Goal: Task Accomplishment & Management: Use online tool/utility

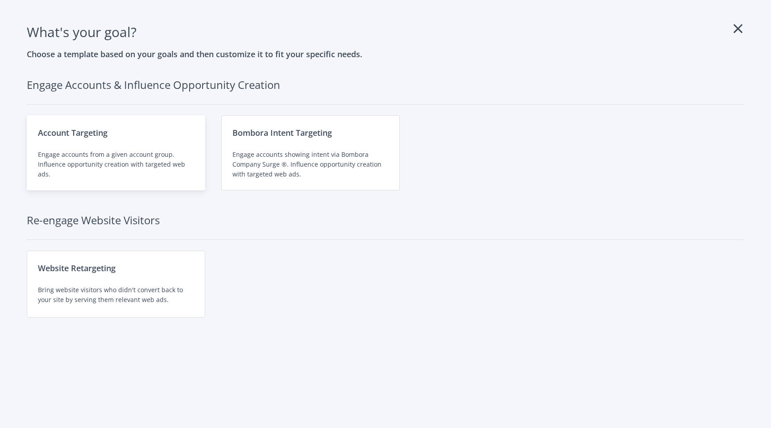
click at [157, 150] on div "Engage accounts from a given account group. Influence opportunity creation with…" at bounding box center [116, 164] width 156 height 29
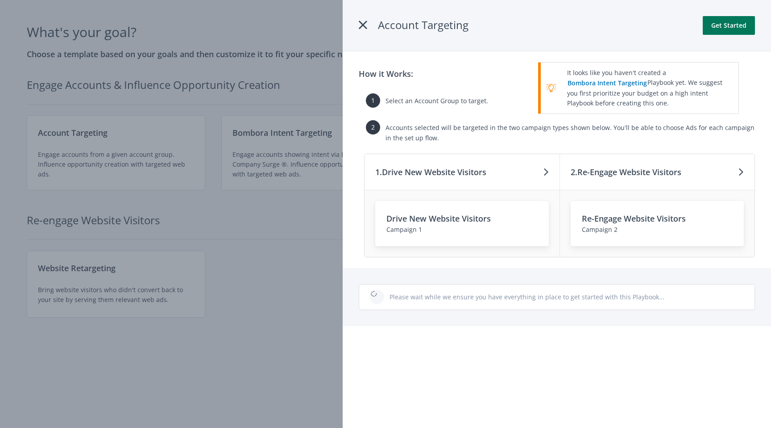
click at [728, 24] on button "Get Started" at bounding box center [729, 25] width 52 height 19
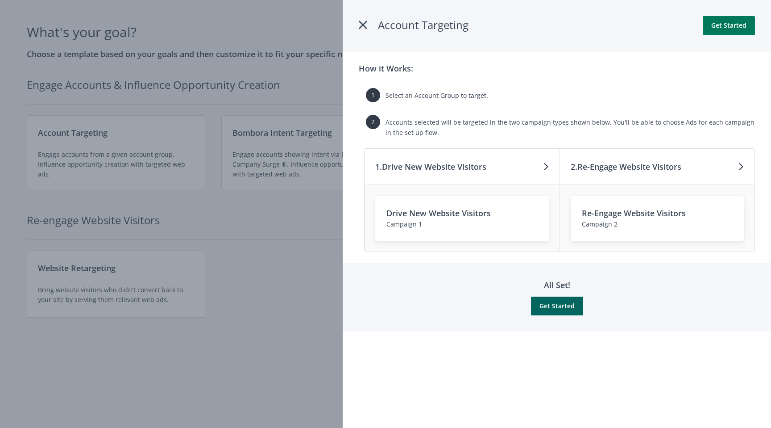
click at [728, 24] on button "Get Started" at bounding box center [729, 25] width 52 height 19
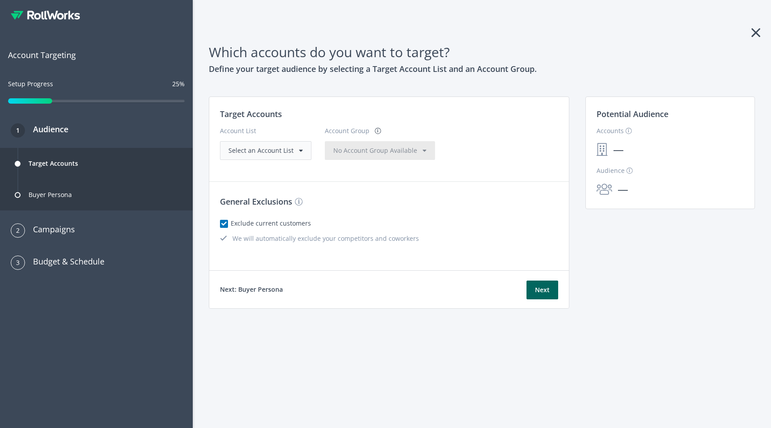
click at [289, 151] on span "Select an Account List" at bounding box center [261, 150] width 65 height 8
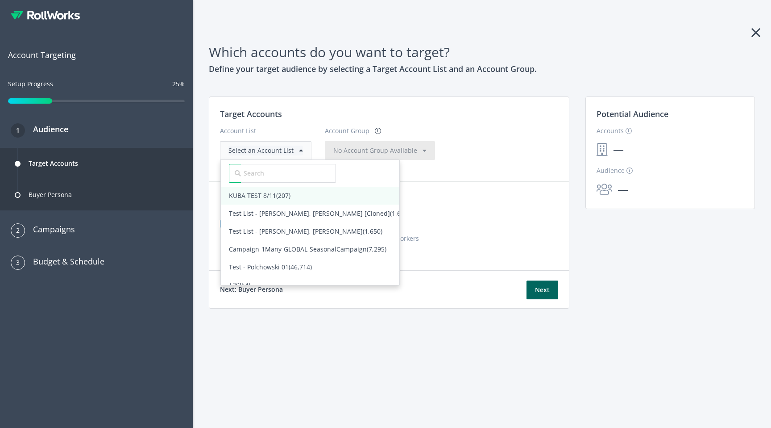
click at [270, 197] on span "KUBA TEST 8/11 (207)" at bounding box center [260, 195] width 62 height 8
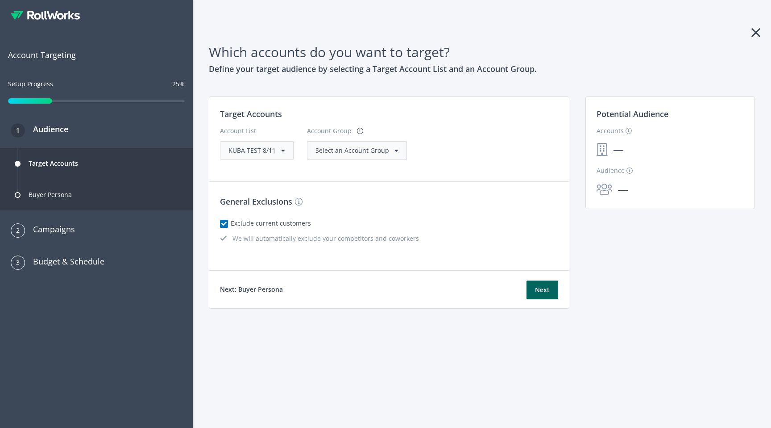
click at [359, 153] on span "Select an Account Group" at bounding box center [353, 150] width 74 height 8
click at [348, 166] on span "All Accounts (207)" at bounding box center [341, 168] width 51 height 8
click at [546, 294] on button "Next" at bounding box center [543, 289] width 32 height 19
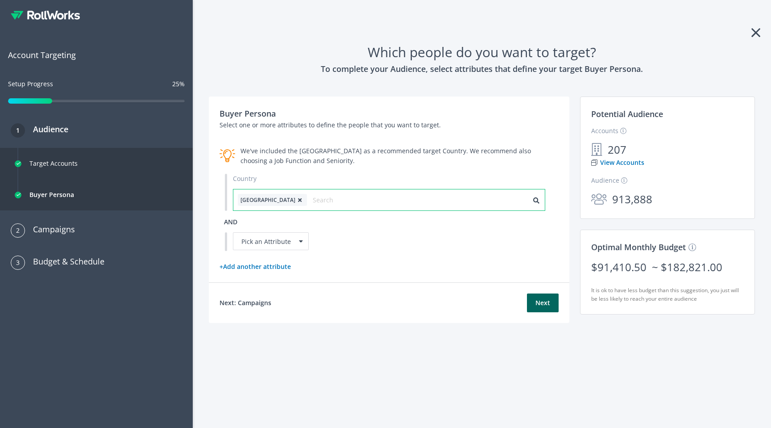
click at [345, 200] on input "text" at bounding box center [353, 200] width 80 height 12
click at [364, 125] on p "Select one or more attributes to define the people that you want to target." at bounding box center [389, 125] width 339 height 10
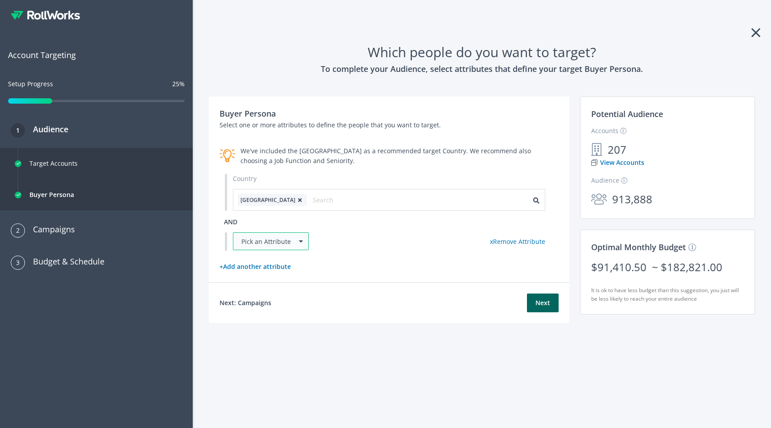
click at [284, 242] on div "Pick an Attribute" at bounding box center [271, 241] width 76 height 18
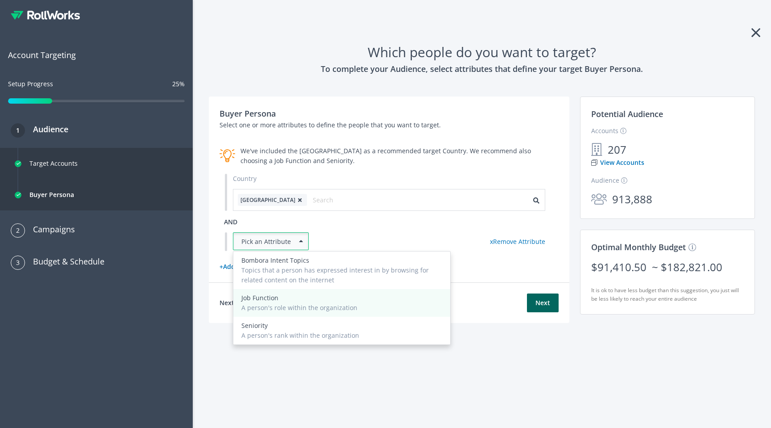
click at [279, 297] on div "Job Function" at bounding box center [341, 298] width 201 height 10
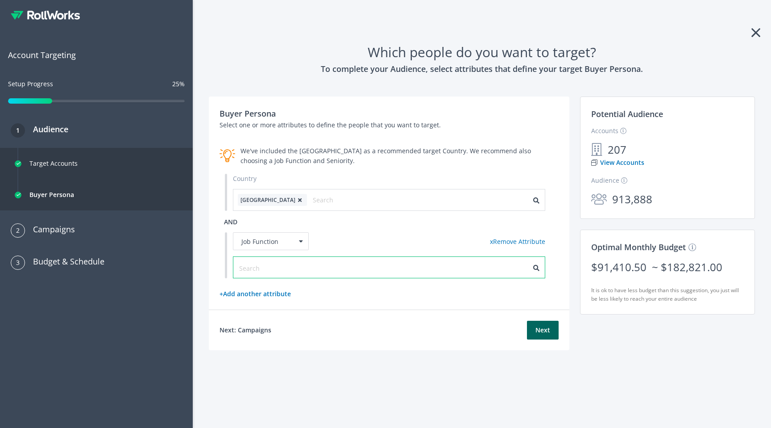
click at [291, 267] on input "text" at bounding box center [279, 268] width 80 height 10
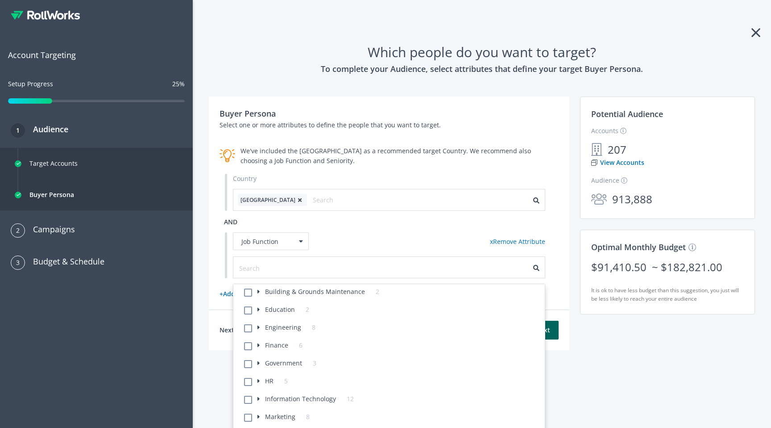
click at [281, 292] on label "Building & Grounds Maintenance 2" at bounding box center [319, 292] width 122 height 10
click at [275, 307] on label "Cleaners, Housekeepers, & Janitors" at bounding box center [314, 309] width 102 height 10
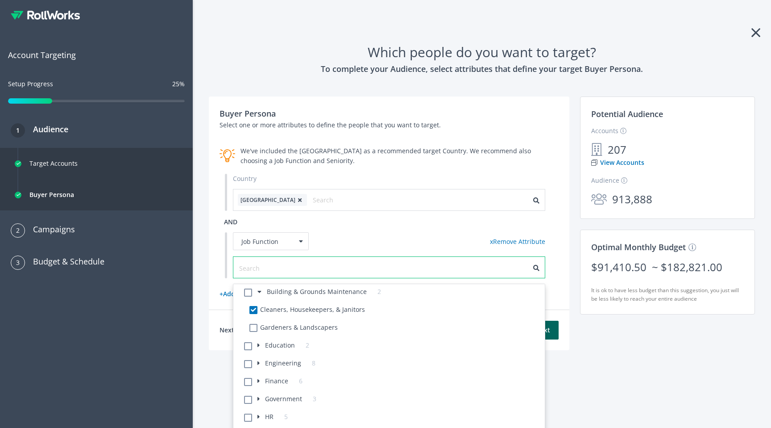
checkbox Janitors-160 "true"
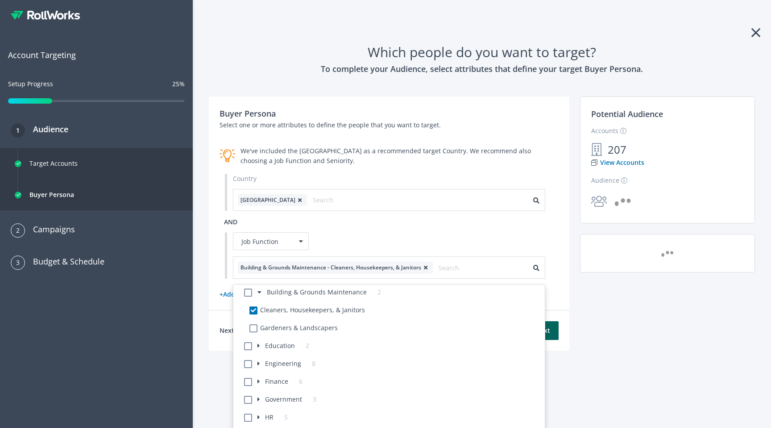
click at [361, 217] on div "Country United States and Job Function x Remove Attribute Building & Grounds Ma…" at bounding box center [389, 226] width 339 height 105
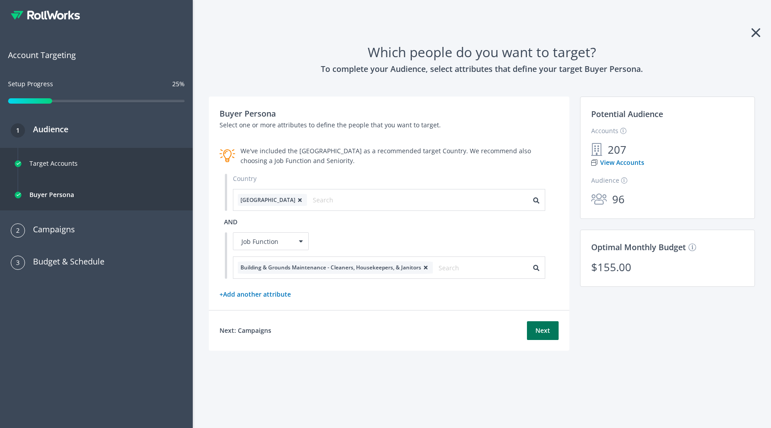
click at [552, 333] on button "Next" at bounding box center [543, 330] width 32 height 19
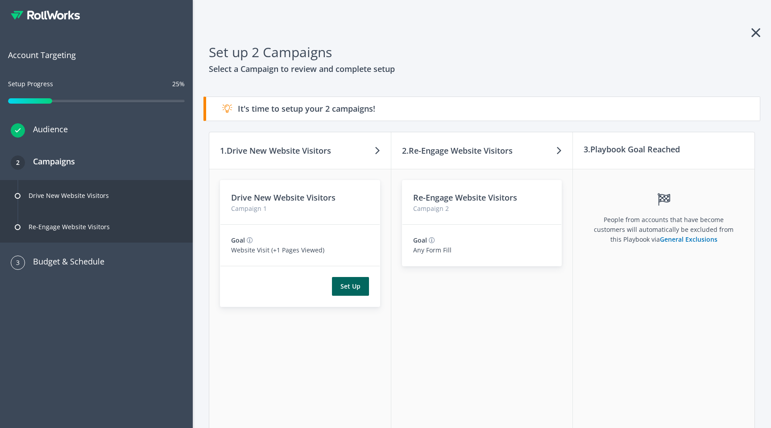
click at [60, 128] on h3 "Audience" at bounding box center [46, 129] width 43 height 12
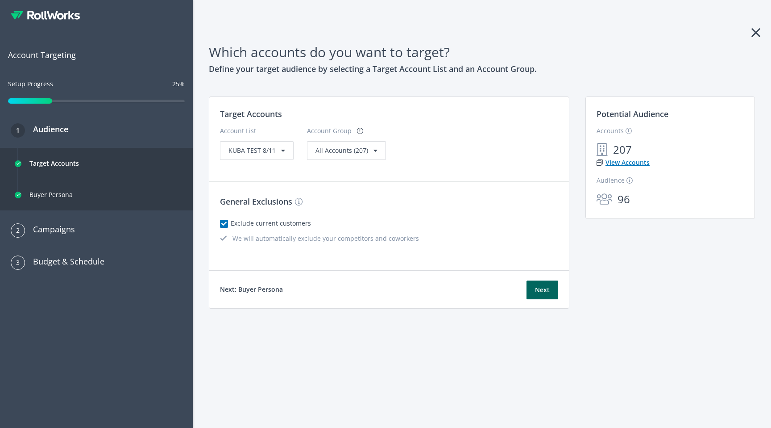
click at [636, 164] on link "View Accounts" at bounding box center [623, 163] width 53 height 10
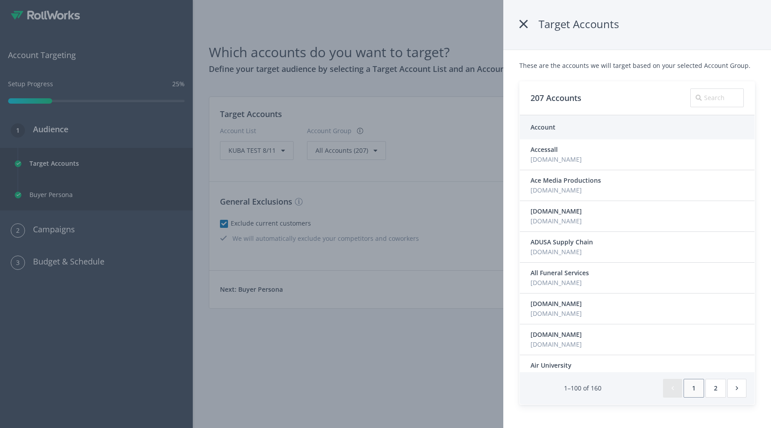
click at [524, 24] on icon at bounding box center [524, 24] width 8 height 16
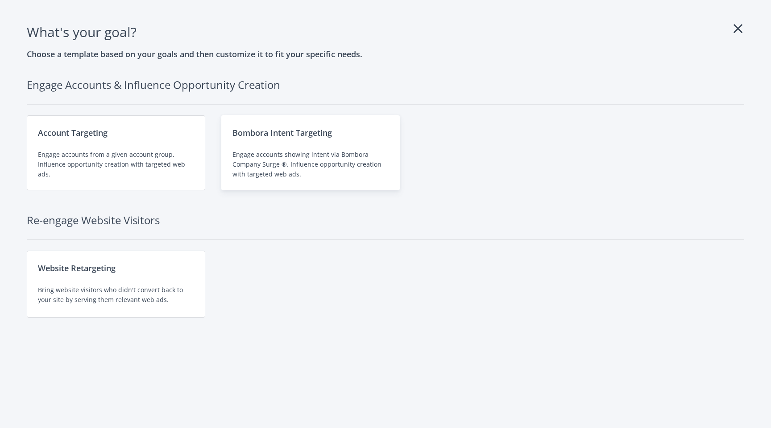
click at [299, 151] on div "Engage accounts showing intent via Bombora Company Surge ®. Influence opportuni…" at bounding box center [311, 164] width 156 height 29
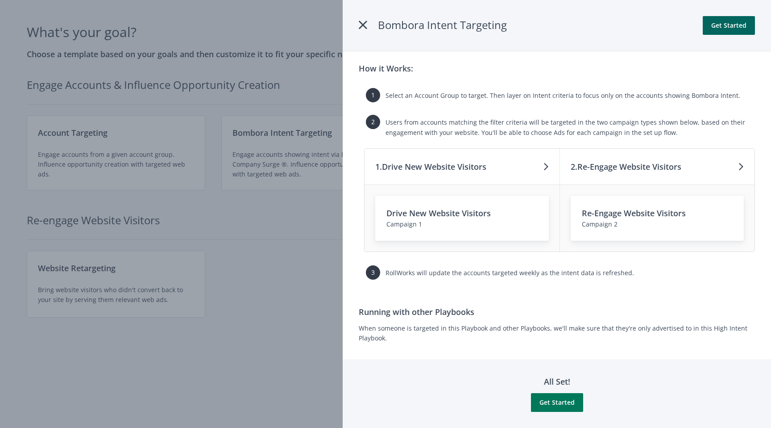
click at [553, 405] on button "Get Started" at bounding box center [557, 402] width 52 height 19
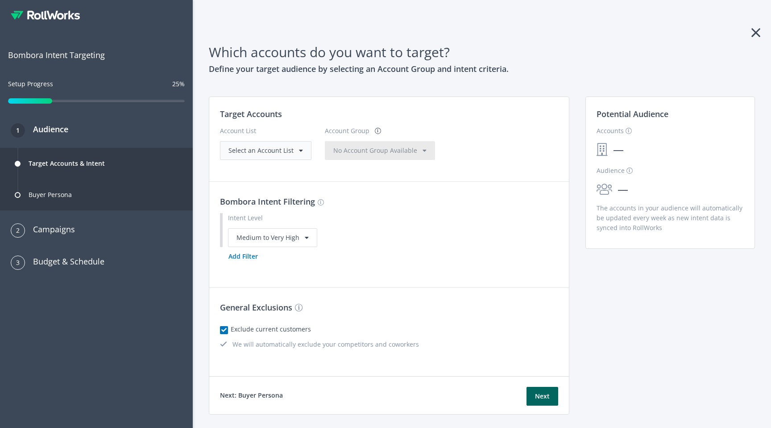
click at [249, 150] on span "Select an Account List" at bounding box center [261, 150] width 65 height 8
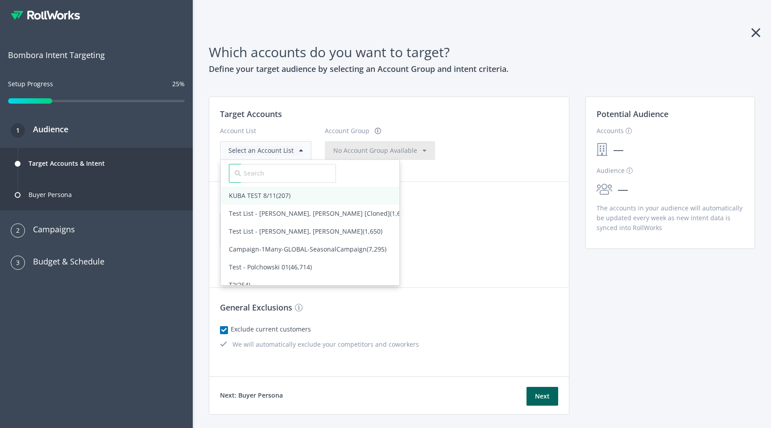
click at [252, 199] on span "KUBA TEST 8/11 (207)" at bounding box center [260, 195] width 62 height 8
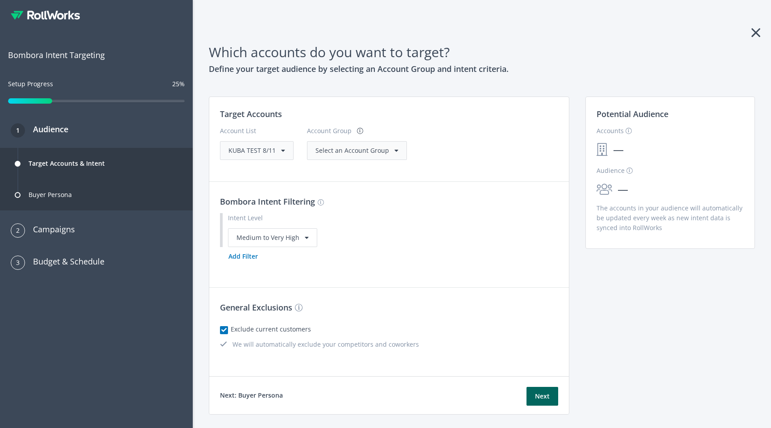
click at [350, 147] on span "Select an Account Group" at bounding box center [353, 150] width 74 height 8
click at [339, 169] on span "All Accounts (207)" at bounding box center [341, 168] width 51 height 8
click at [539, 399] on button "Next" at bounding box center [543, 396] width 32 height 19
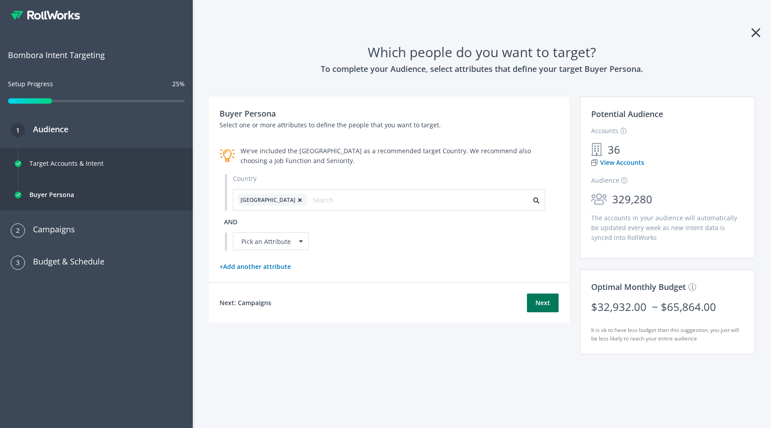
click at [542, 304] on button "Next" at bounding box center [543, 302] width 32 height 19
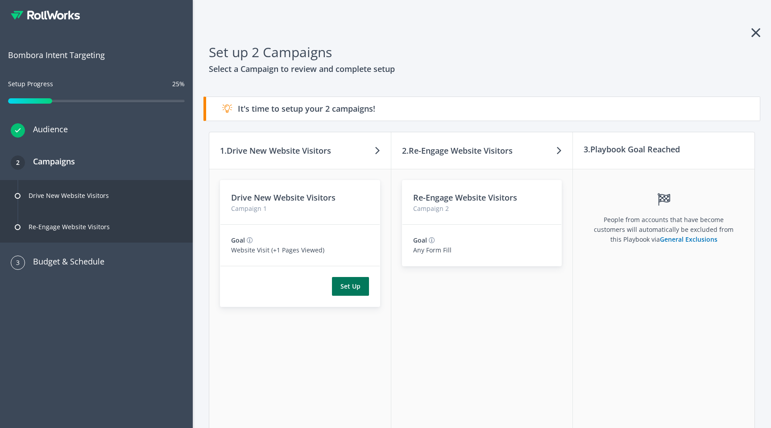
click at [349, 286] on button "Set Up" at bounding box center [350, 286] width 37 height 19
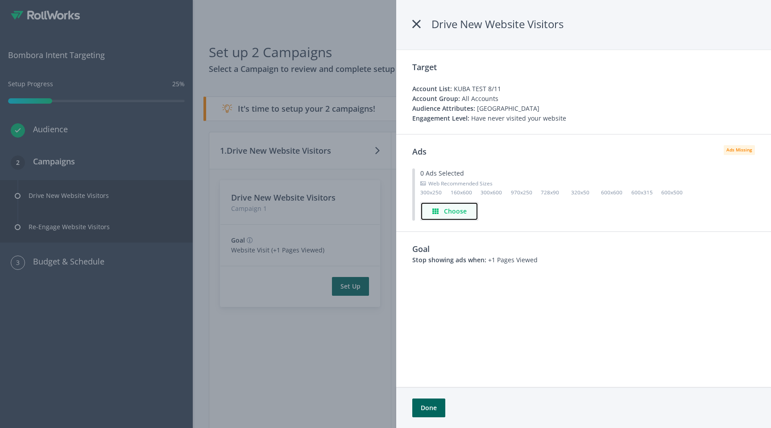
click at [449, 214] on h4 "Choose" at bounding box center [455, 211] width 23 height 10
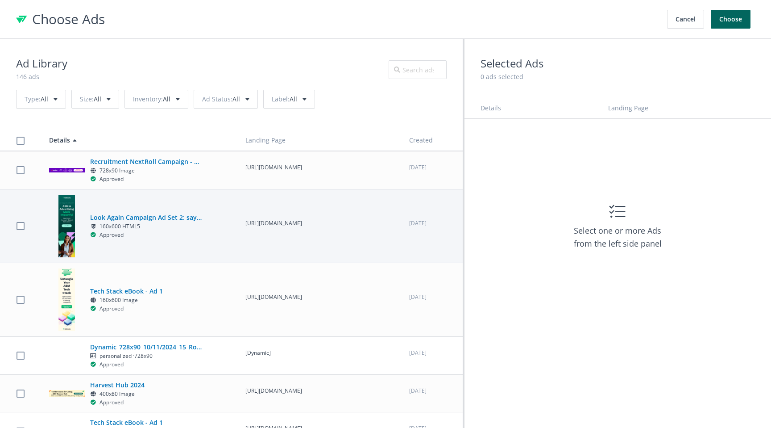
click at [257, 219] on p "https://campaigns.rollworks.com/marketing_made_simple_secure_impactful?utm_sour…" at bounding box center [319, 223] width 148 height 8
checkbox input "true"
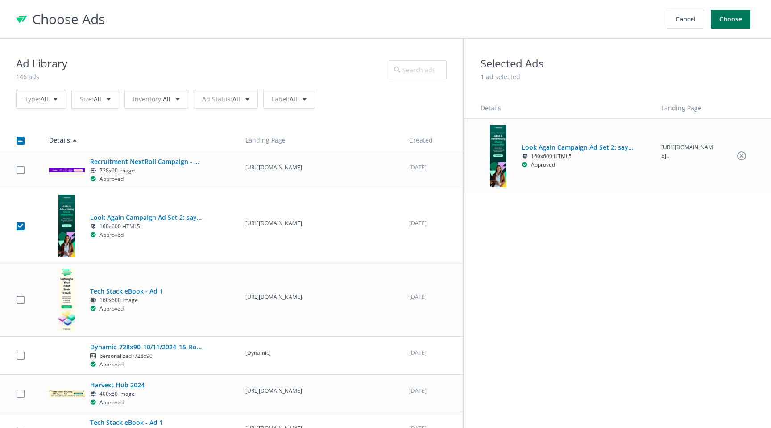
click at [735, 19] on button "Choose" at bounding box center [731, 19] width 40 height 19
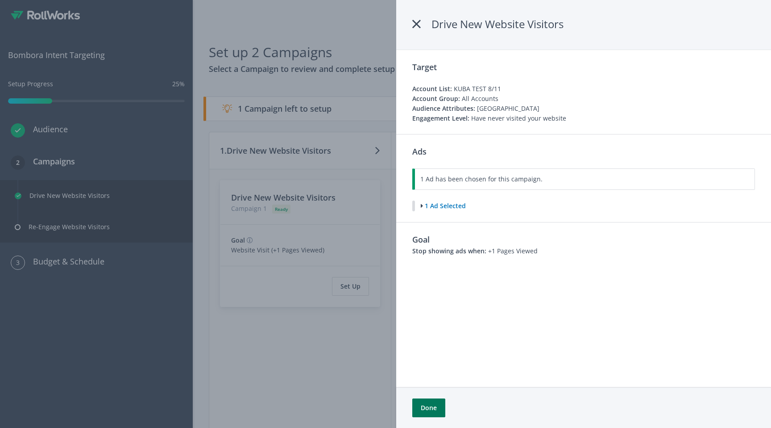
click at [429, 409] on button "Done" at bounding box center [428, 407] width 33 height 19
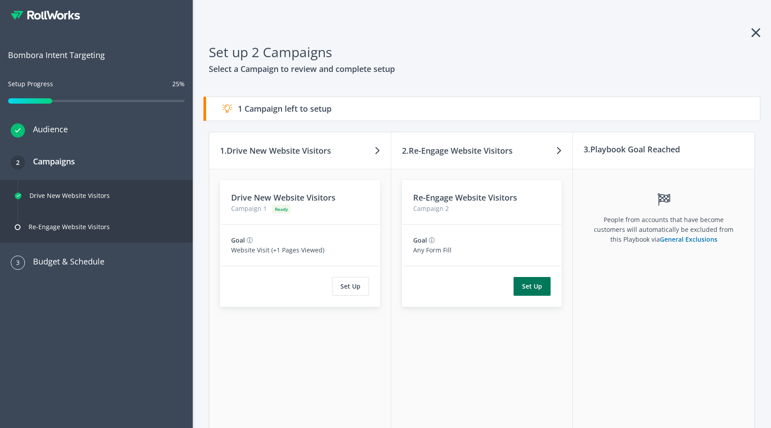
click at [537, 294] on button "Set Up" at bounding box center [532, 286] width 37 height 19
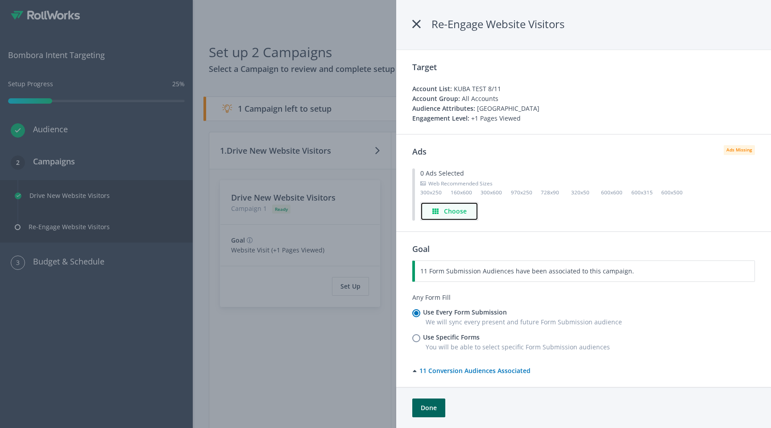
click at [451, 216] on h4 "Choose" at bounding box center [455, 211] width 23 height 10
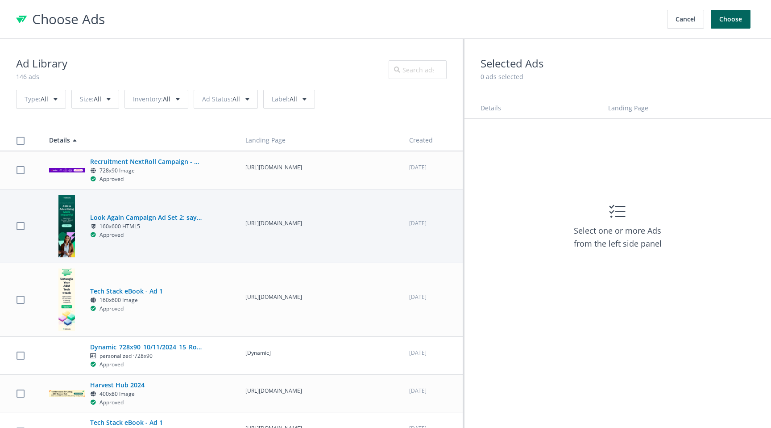
click at [310, 228] on p "https://campaigns.rollworks.com/marketing_made_simple_secure_impactful?utm_sour…" at bounding box center [319, 223] width 148 height 8
checkbox input "true"
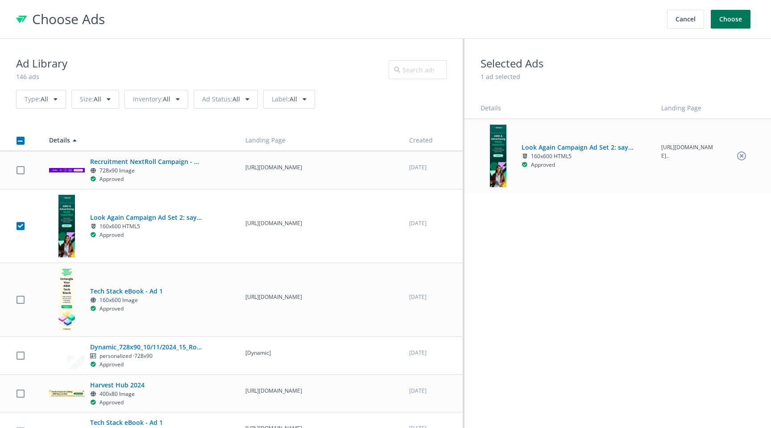
click at [735, 17] on button "Choose" at bounding box center [731, 19] width 40 height 19
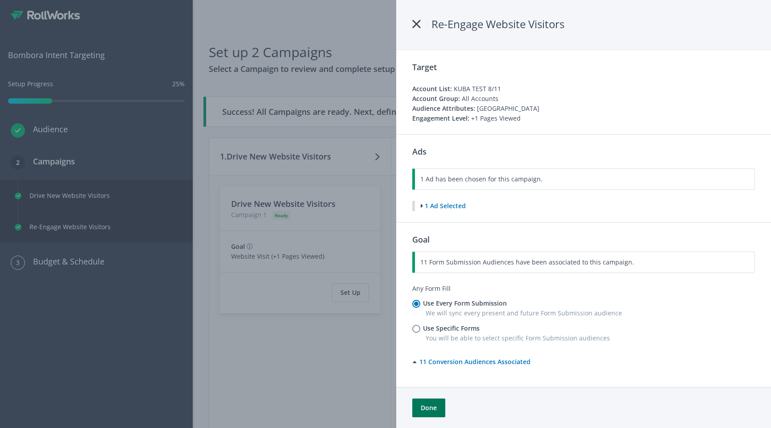
click at [433, 404] on button "Done" at bounding box center [428, 407] width 33 height 19
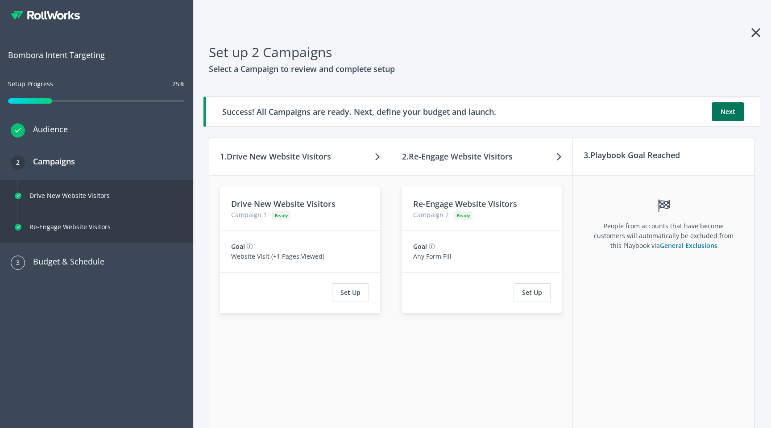
click at [724, 112] on button "Next" at bounding box center [728, 111] width 32 height 19
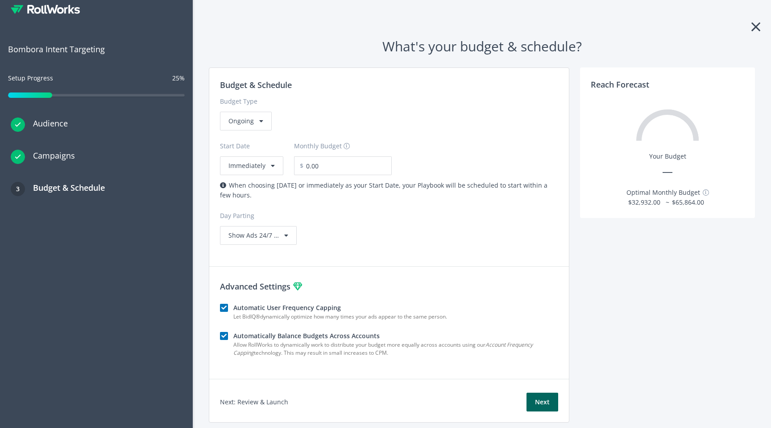
scroll to position [32, 0]
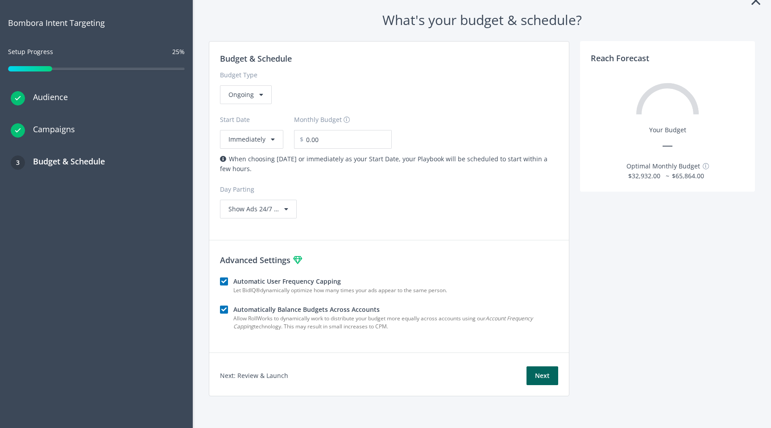
click at [233, 278] on label "Automatic User Frequency Capping" at bounding box center [387, 281] width 309 height 10
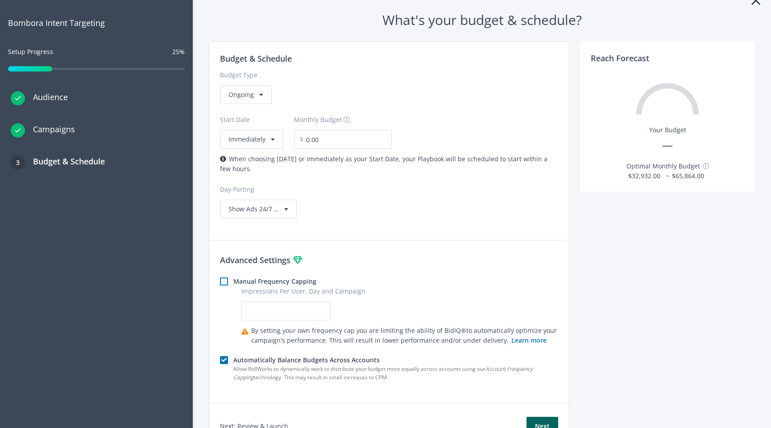
scroll to position [83, 0]
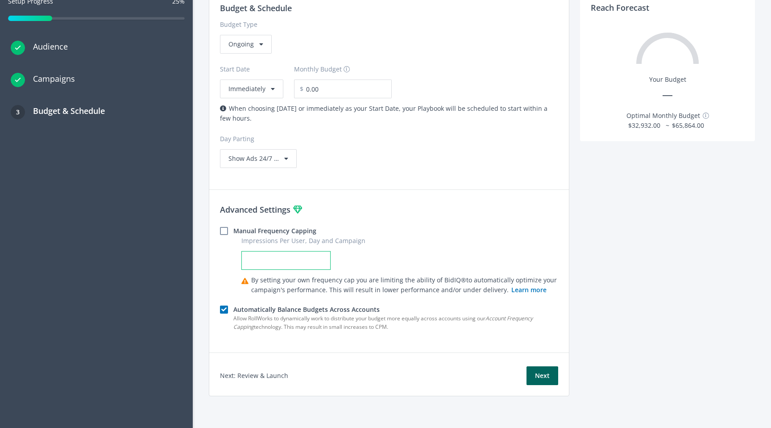
click at [272, 261] on input "Impressions Per User, Day and Campaign" at bounding box center [285, 260] width 89 height 19
click at [233, 229] on label "Manual Frequency Capping" at bounding box center [387, 231] width 309 height 10
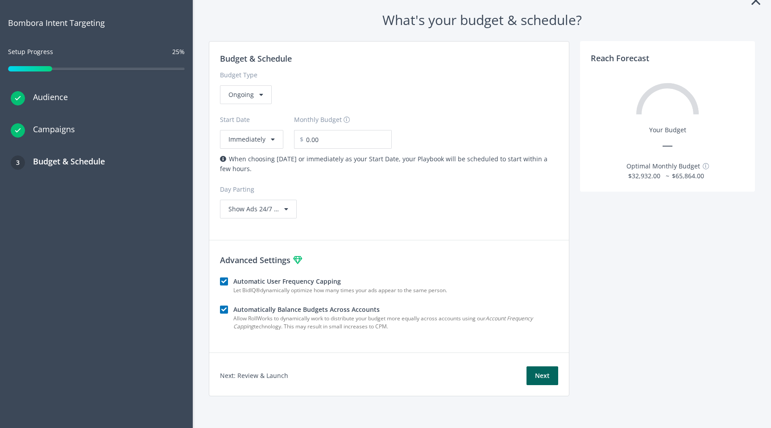
click at [255, 280] on label "Automatic User Frequency Capping" at bounding box center [387, 281] width 309 height 10
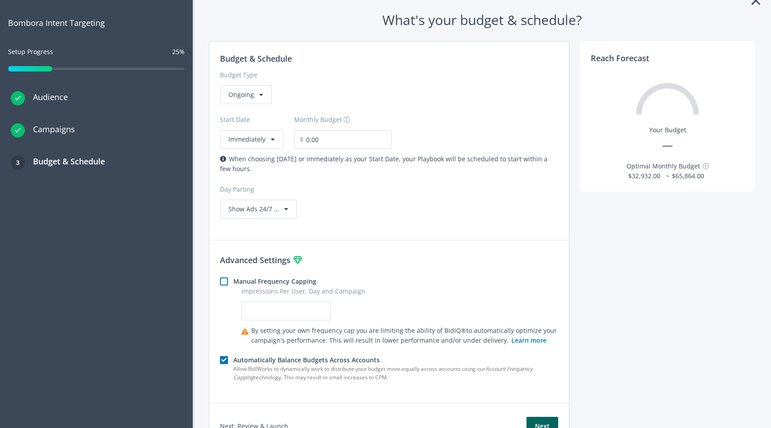
click at [233, 282] on label "Manual Frequency Capping" at bounding box center [387, 281] width 309 height 10
checkbox input "true"
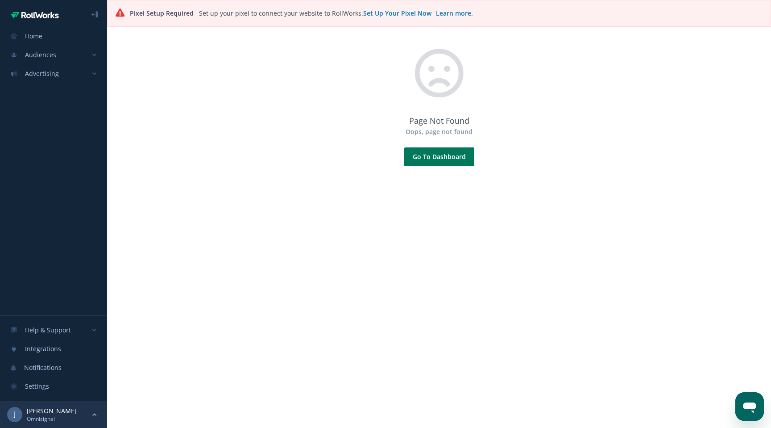
click at [429, 155] on button "Go To Dashboard" at bounding box center [439, 156] width 70 height 19
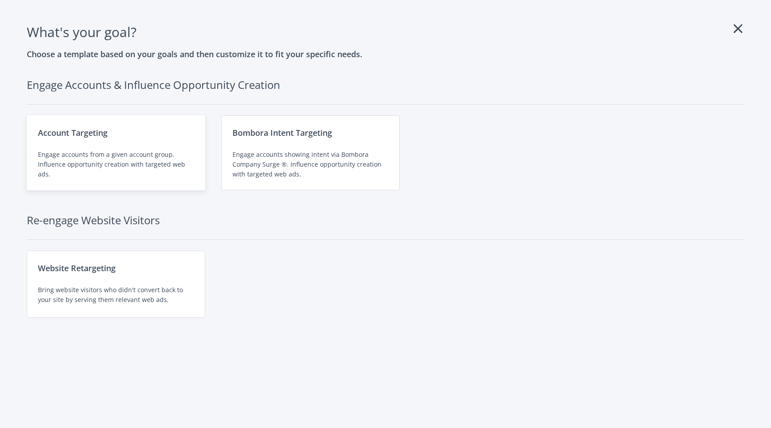
click at [134, 140] on div "Account Targeting Engage accounts from a given account group. Influence opportu…" at bounding box center [116, 152] width 179 height 75
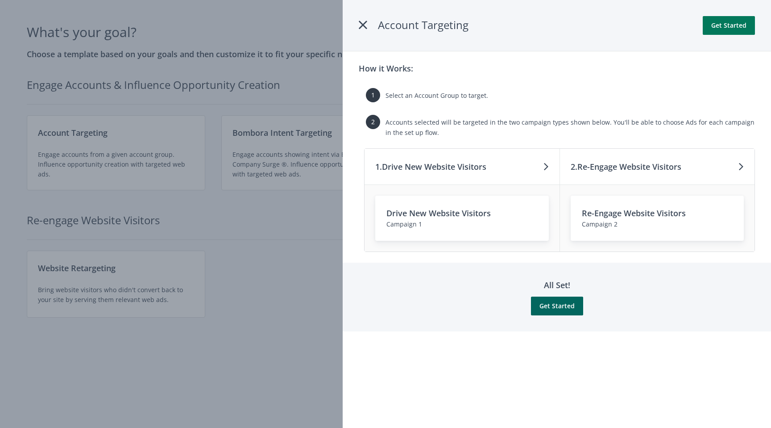
click at [736, 26] on button "Get Started" at bounding box center [729, 25] width 52 height 19
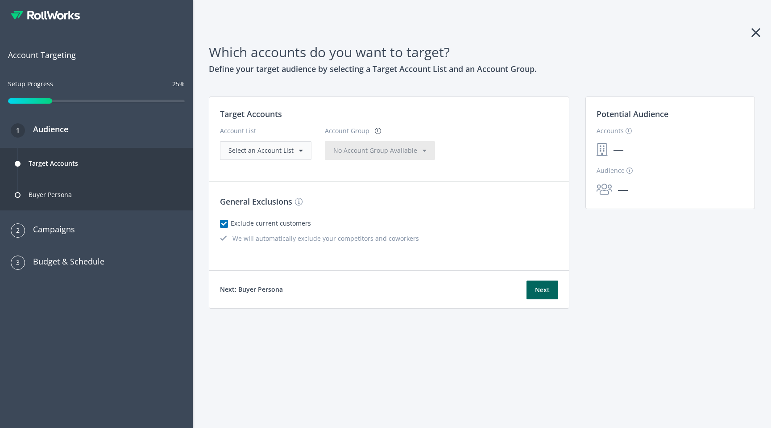
click at [273, 154] on div "Select an Account List" at bounding box center [266, 151] width 75 height 10
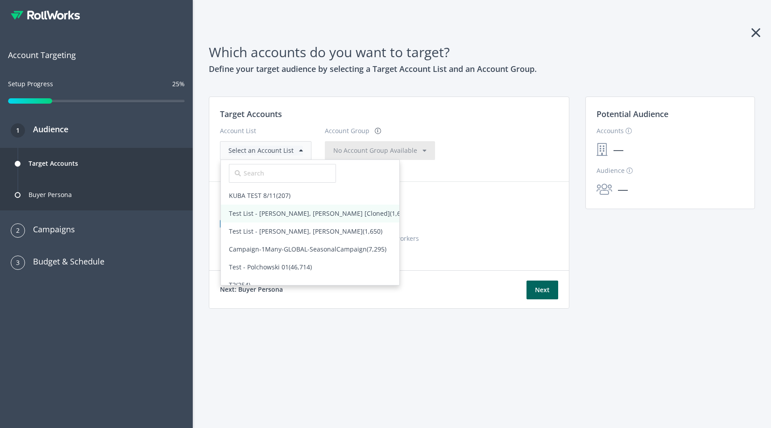
click at [266, 215] on span "Test List - Amanda, Rajan, Tom [Cloned] (1,647)" at bounding box center [319, 213] width 181 height 8
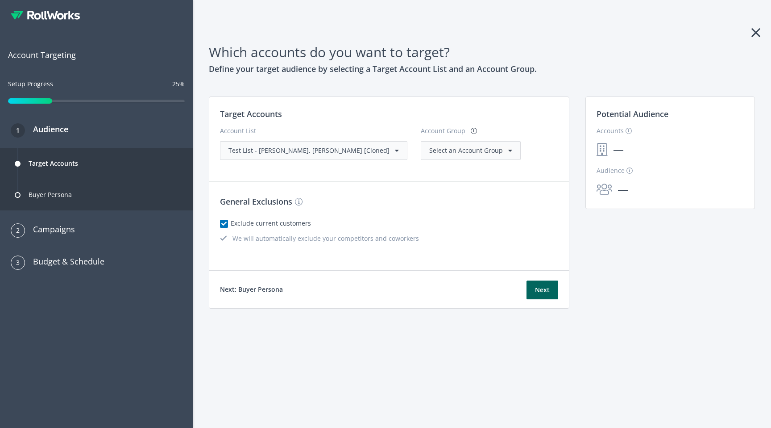
click at [429, 149] on span "Select an Account Group" at bounding box center [466, 150] width 74 height 8
click at [430, 164] on span "All Accounts (1,647)" at bounding box center [458, 168] width 56 height 8
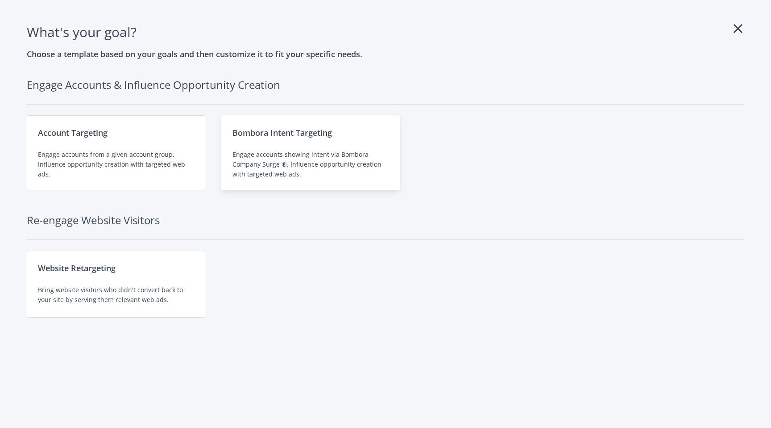
click at [301, 143] on div "Bombora Intent Targeting Engage accounts showing intent via Bombora Company Sur…" at bounding box center [310, 152] width 179 height 75
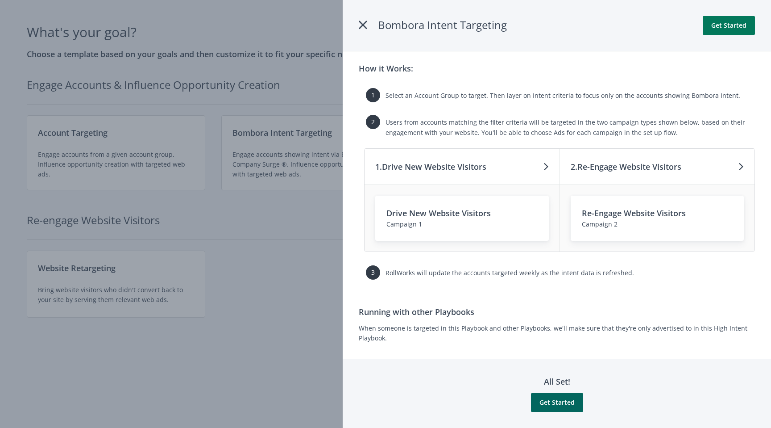
click at [735, 29] on button "Get Started" at bounding box center [729, 25] width 52 height 19
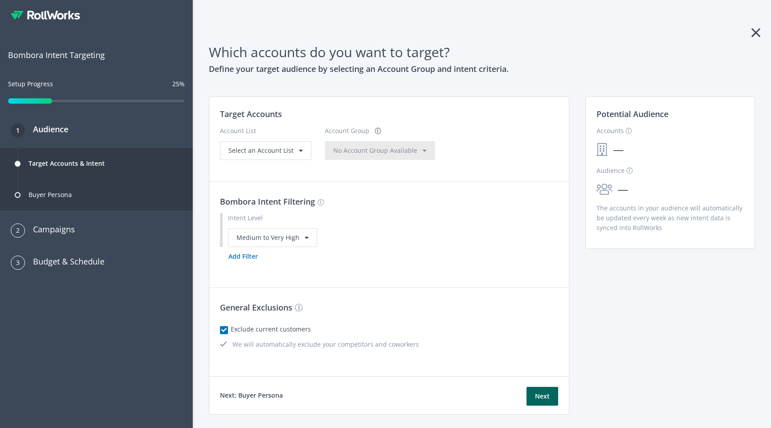
click at [50, 131] on h3 "Audience" at bounding box center [46, 129] width 43 height 12
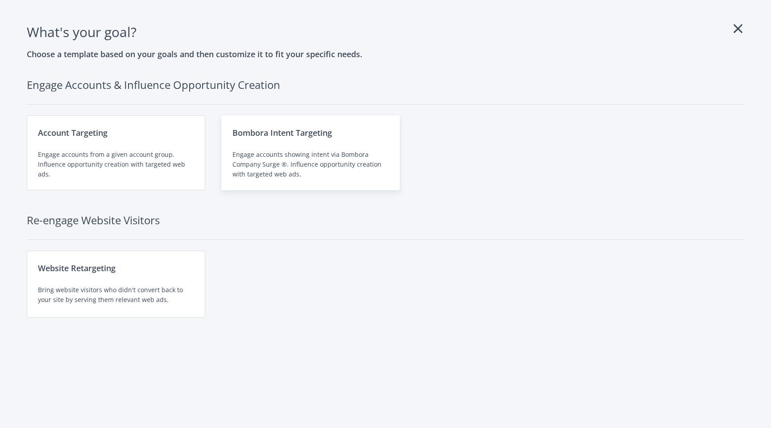
click at [285, 142] on div "Bombora Intent Targeting Engage accounts showing intent via Bombora Company Sur…" at bounding box center [310, 152] width 179 height 75
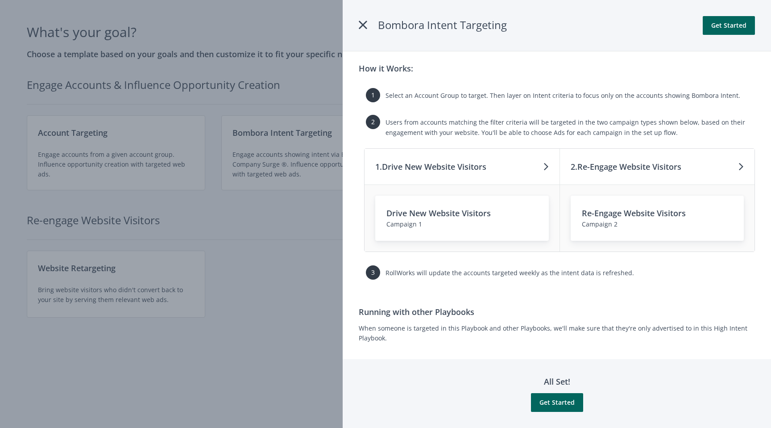
click at [253, 271] on div at bounding box center [385, 214] width 771 height 428
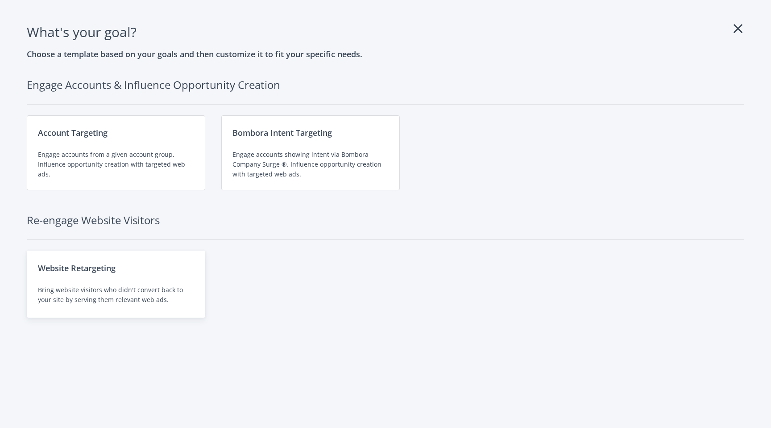
click at [104, 286] on div "Bring website visitors who didn't convert back to your site by serving them rel…" at bounding box center [116, 295] width 156 height 20
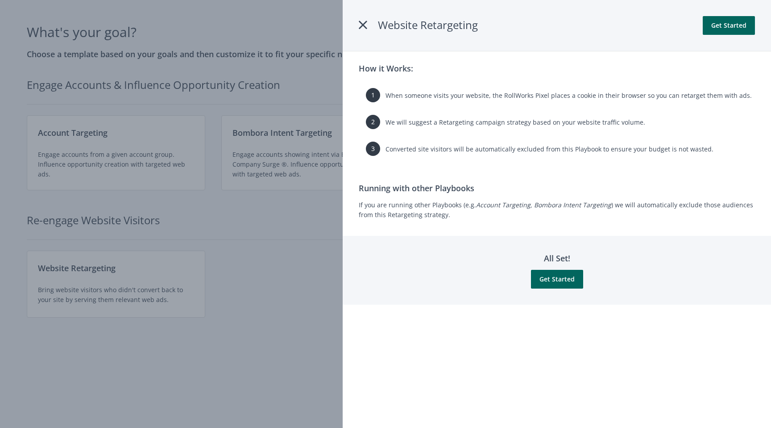
click at [364, 25] on icon at bounding box center [363, 25] width 8 height 16
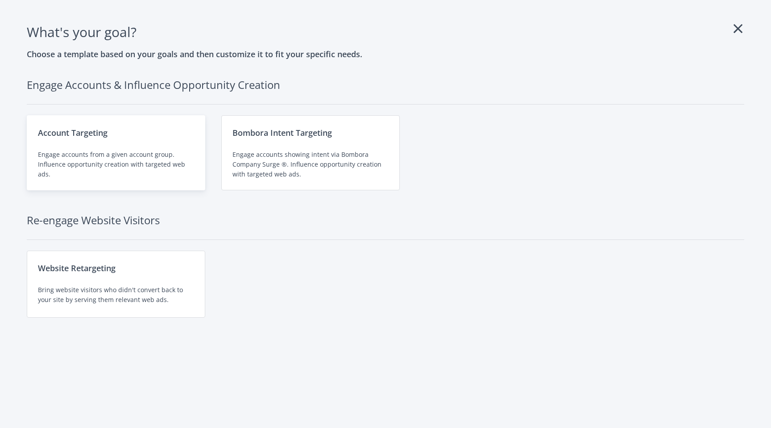
click at [88, 138] on div "Account Targeting" at bounding box center [116, 132] width 156 height 12
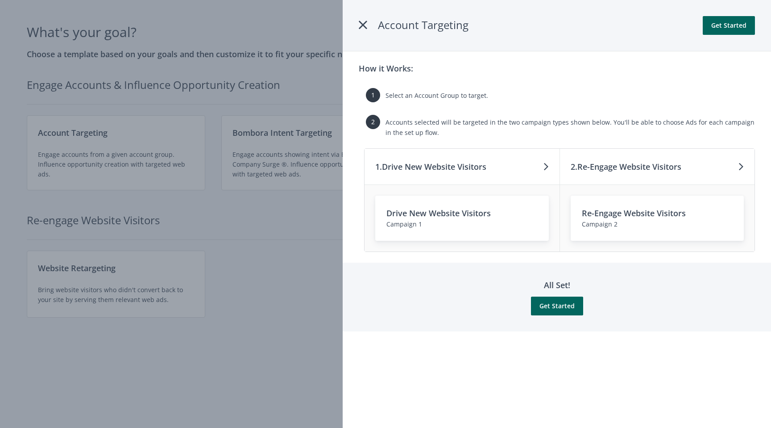
click at [363, 26] on icon at bounding box center [363, 25] width 8 height 16
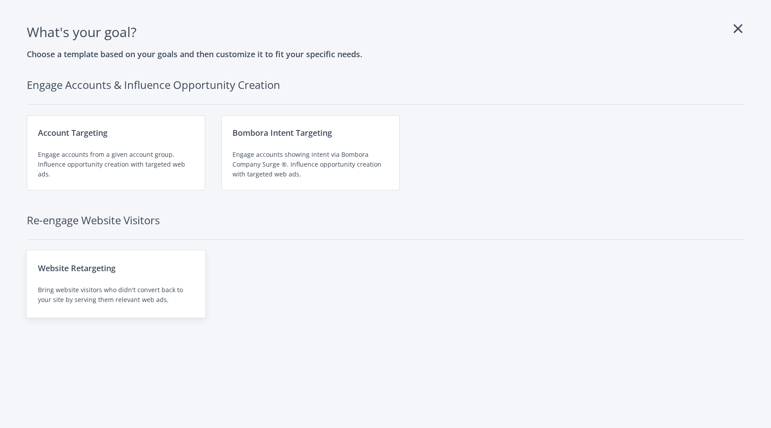
click at [96, 279] on div "Website Retargeting Bring website visitors who didn't convert back to your site…" at bounding box center [116, 283] width 179 height 67
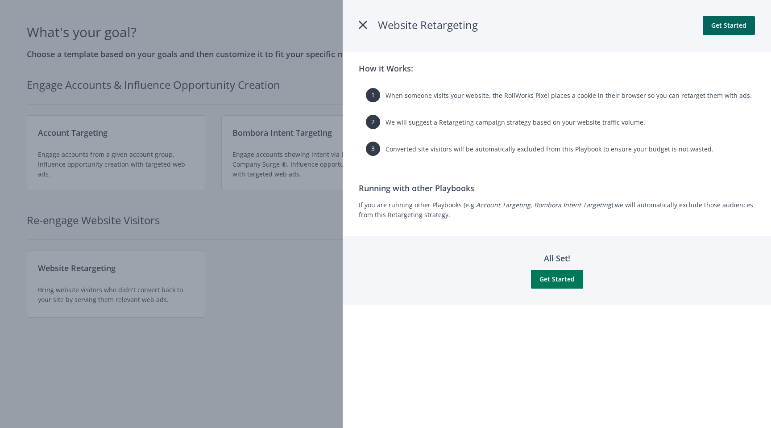
click at [551, 278] on button "Get Started" at bounding box center [557, 279] width 52 height 19
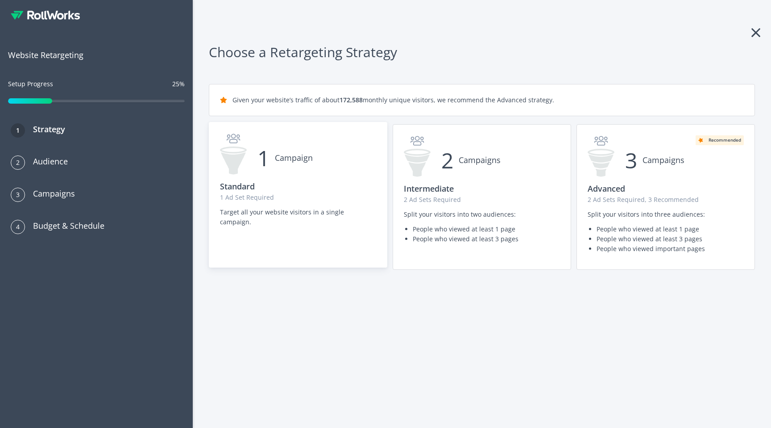
click at [314, 165] on div "1 Campaign" at bounding box center [298, 154] width 156 height 42
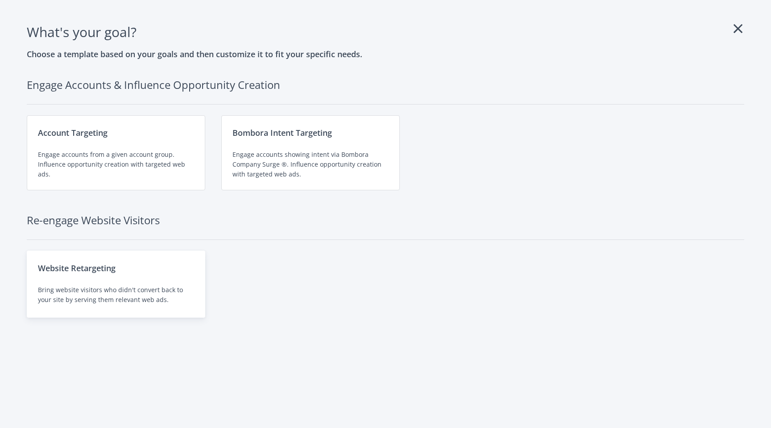
click at [170, 262] on div "Website Retargeting" at bounding box center [116, 268] width 156 height 12
click at [109, 282] on div "Website Retargeting Bring website visitors who didn't convert back to your site…" at bounding box center [116, 283] width 179 height 67
click at [116, 283] on div "Website Retargeting Bring website visitors who didn't convert back to your site…" at bounding box center [116, 283] width 179 height 67
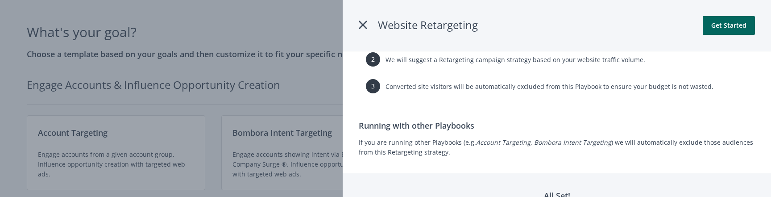
scroll to position [118, 0]
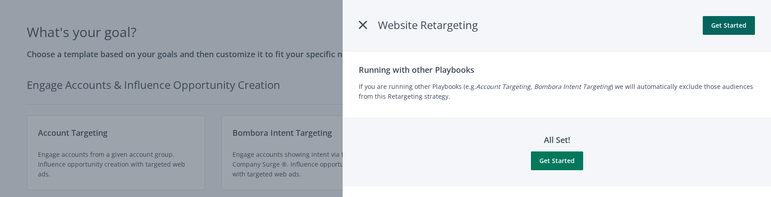
click at [552, 161] on button "Get Started" at bounding box center [557, 160] width 52 height 19
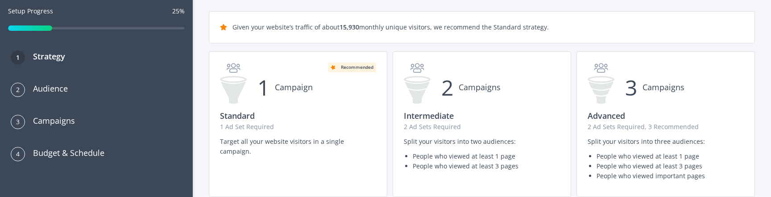
scroll to position [94, 0]
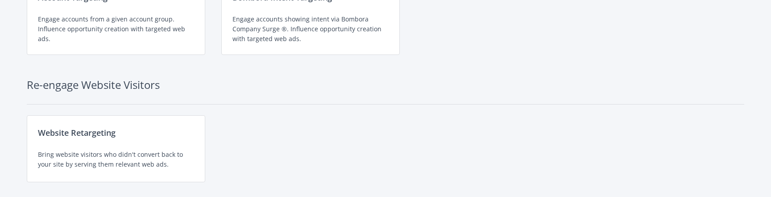
scroll to position [142, 0]
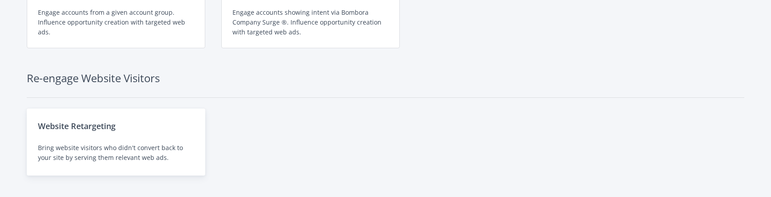
click at [126, 144] on div "Bring website visitors who didn't convert back to your site by serving them rel…" at bounding box center [116, 153] width 156 height 20
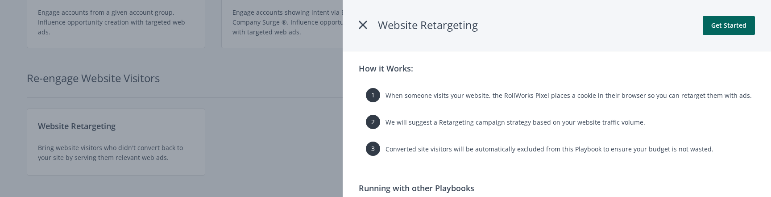
click at [363, 24] on icon at bounding box center [363, 25] width 8 height 16
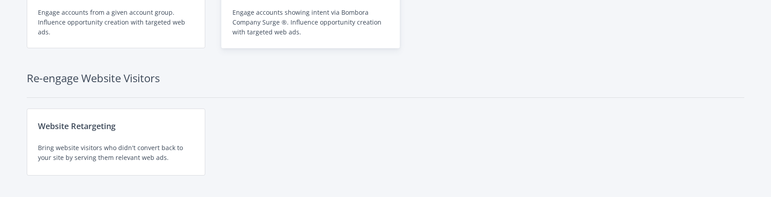
click at [267, 25] on div "Engage accounts showing intent via Bombora Company Surge ®. Influence opportuni…" at bounding box center [311, 22] width 156 height 29
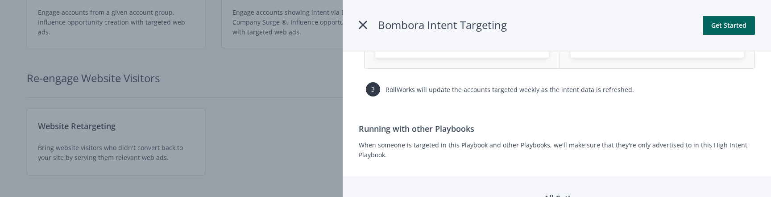
scroll to position [191, 0]
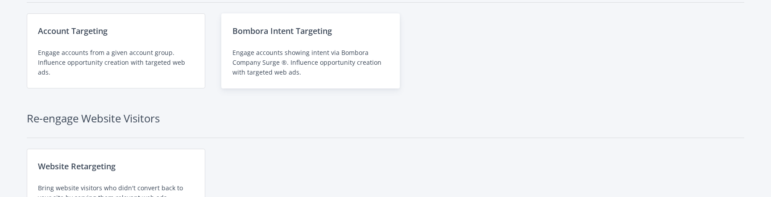
scroll to position [142, 0]
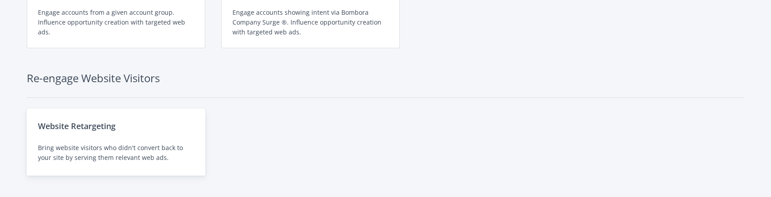
click at [128, 137] on div "Website Retargeting Bring website visitors who didn't convert back to your site…" at bounding box center [116, 141] width 179 height 67
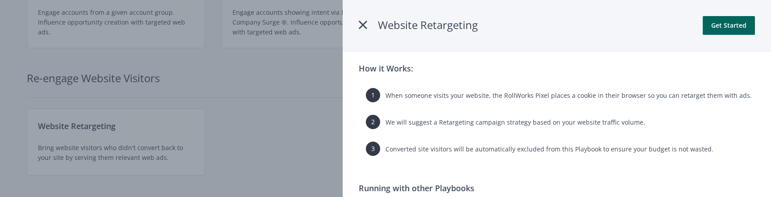
click at [363, 25] on icon at bounding box center [363, 25] width 8 height 16
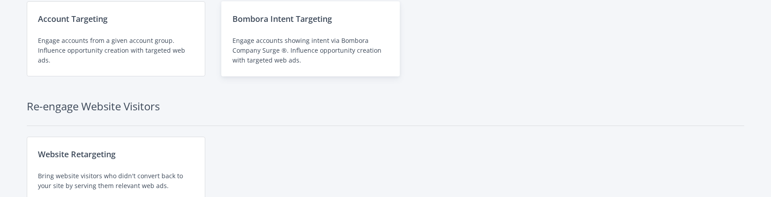
scroll to position [142, 0]
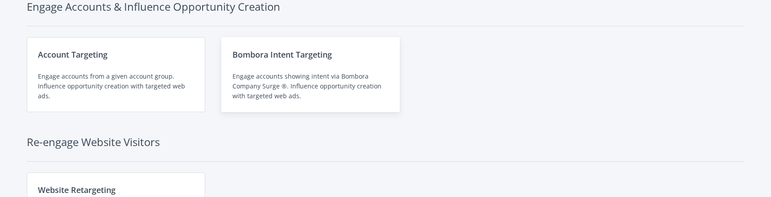
scroll to position [137, 0]
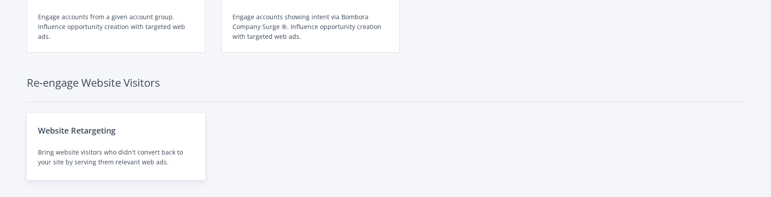
click at [126, 141] on div "Website Retargeting Bring website visitors who didn't convert back to your site…" at bounding box center [116, 146] width 179 height 67
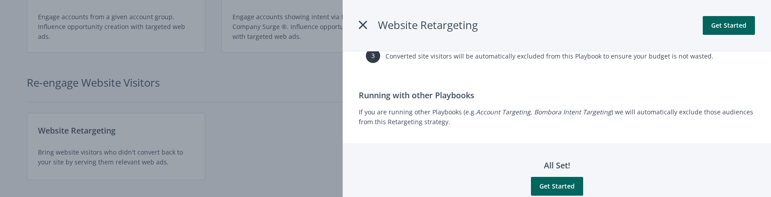
scroll to position [118, 0]
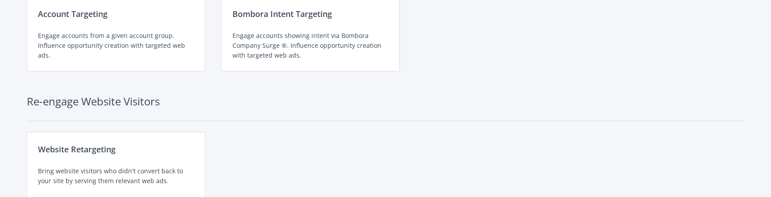
scroll to position [142, 0]
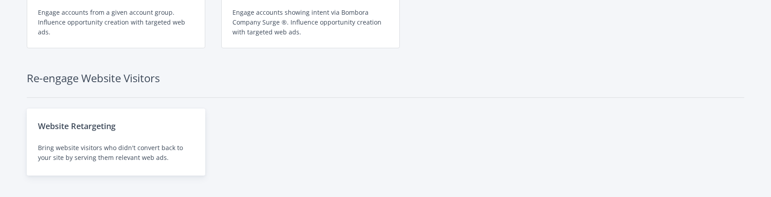
click at [137, 141] on div "Website Retargeting Bring website visitors who didn't convert back to your site…" at bounding box center [116, 141] width 179 height 67
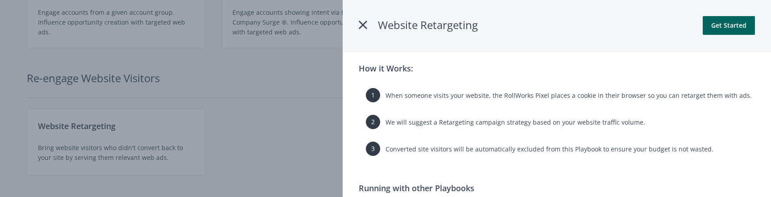
click at [365, 26] on icon at bounding box center [363, 25] width 8 height 16
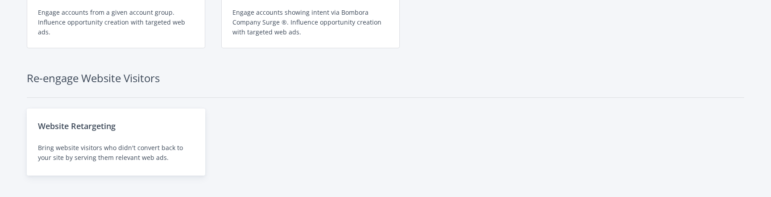
click at [94, 135] on div "Website Retargeting Bring website visitors who didn't convert back to your site…" at bounding box center [116, 141] width 179 height 67
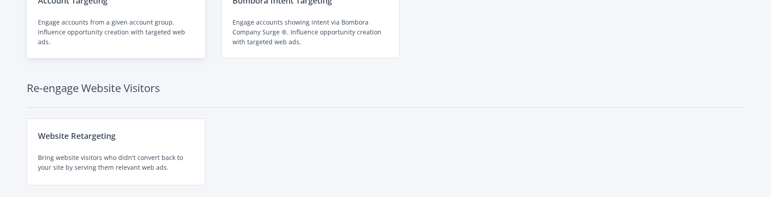
scroll to position [142, 0]
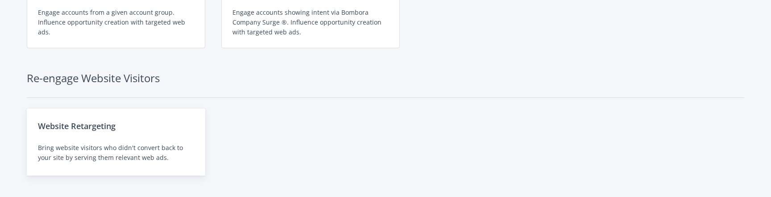
click at [127, 139] on div "Website Retargeting Bring website visitors who didn't convert back to your site…" at bounding box center [116, 141] width 179 height 67
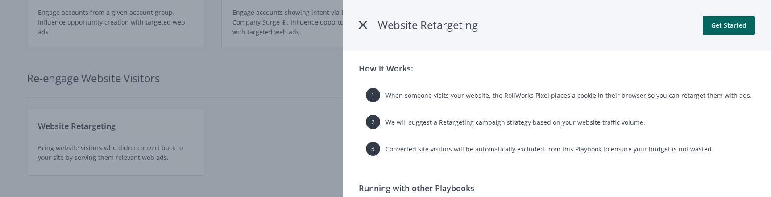
click at [365, 27] on icon at bounding box center [363, 25] width 8 height 16
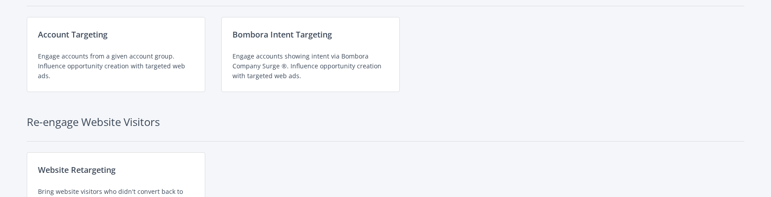
scroll to position [92, 0]
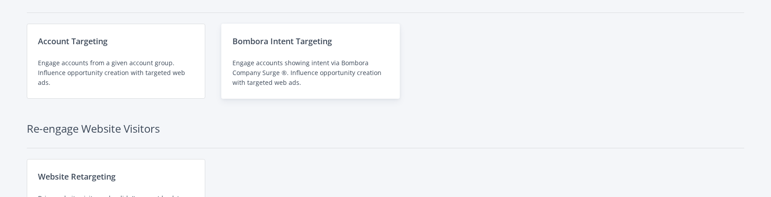
click at [299, 58] on div "Bombora Intent Targeting Engage accounts showing intent via Bombora Company Sur…" at bounding box center [310, 61] width 179 height 75
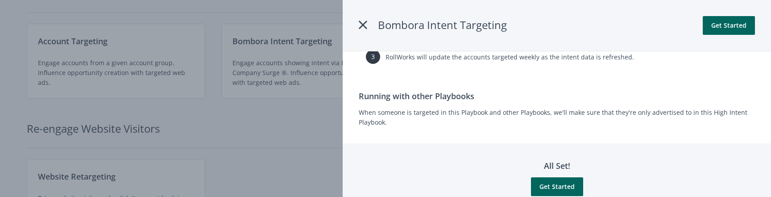
scroll to position [241, 0]
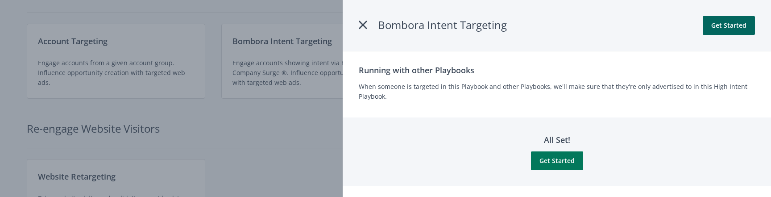
click at [553, 161] on button "Get Started" at bounding box center [557, 160] width 52 height 19
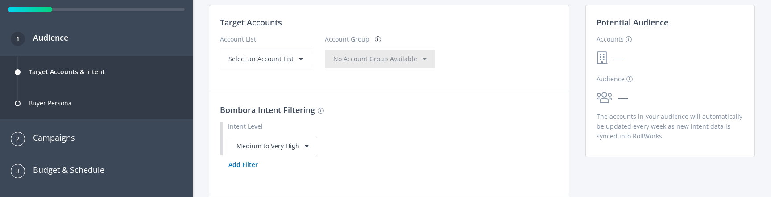
scroll to position [92, 0]
click at [266, 146] on div "Medium to Very High" at bounding box center [272, 146] width 89 height 19
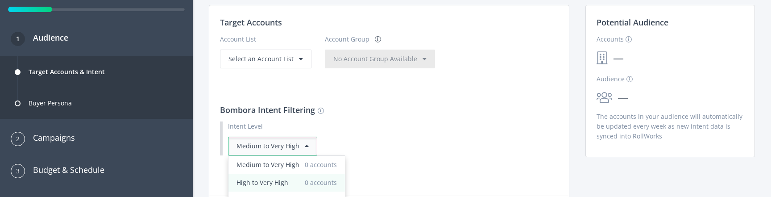
click at [263, 179] on span "High to Very High" at bounding box center [263, 183] width 52 height 10
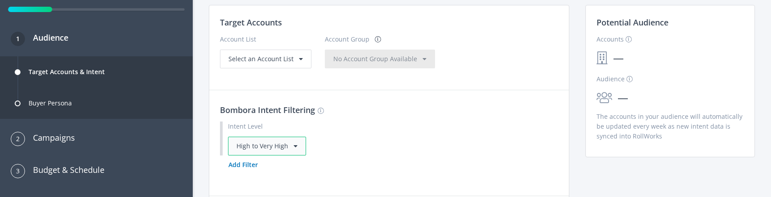
click at [281, 147] on div "High to Very High" at bounding box center [267, 146] width 78 height 19
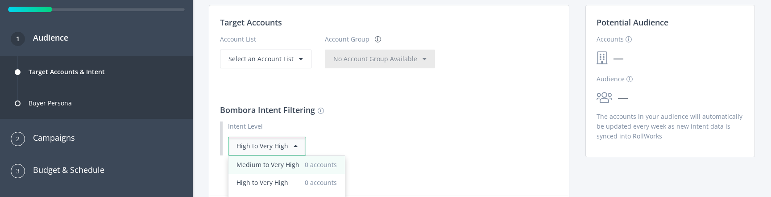
click at [263, 162] on span "Medium to Very High" at bounding box center [268, 165] width 63 height 10
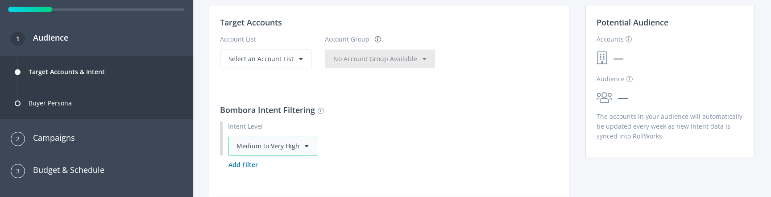
click at [279, 145] on div "Medium to Very High" at bounding box center [272, 146] width 89 height 19
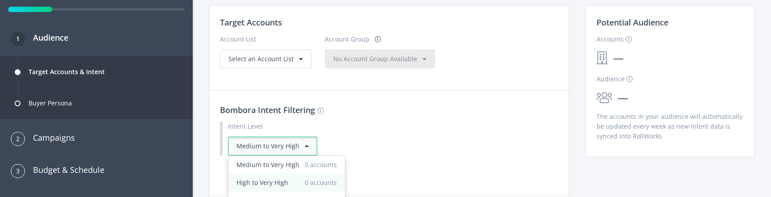
click at [261, 184] on span "High to Very High" at bounding box center [263, 183] width 52 height 10
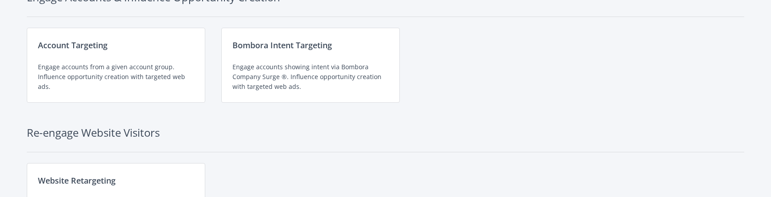
scroll to position [52, 0]
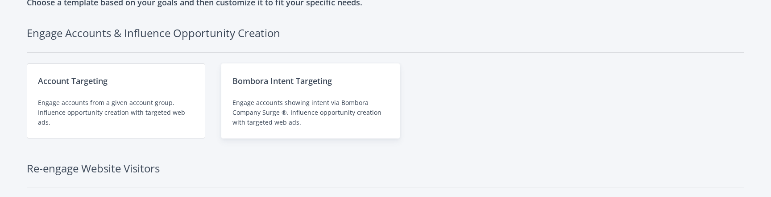
click at [259, 112] on div "Engage accounts showing intent via Bombora Company Surge ®. Influence opportuni…" at bounding box center [311, 112] width 156 height 29
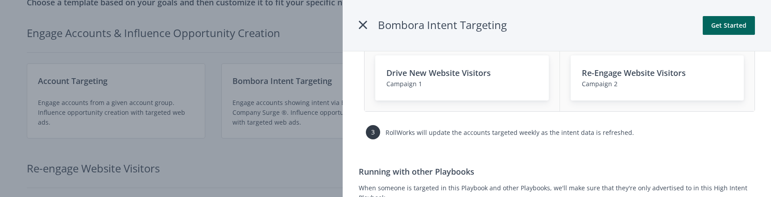
scroll to position [166, 0]
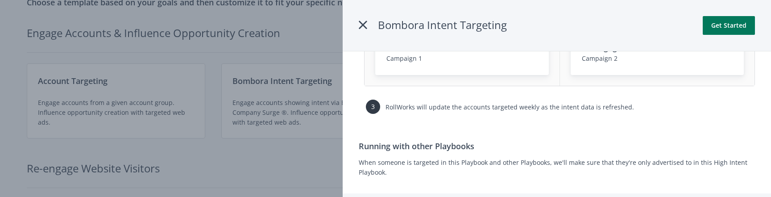
click at [724, 28] on button "Get Started" at bounding box center [729, 25] width 52 height 19
